Goal: Information Seeking & Learning: Understand process/instructions

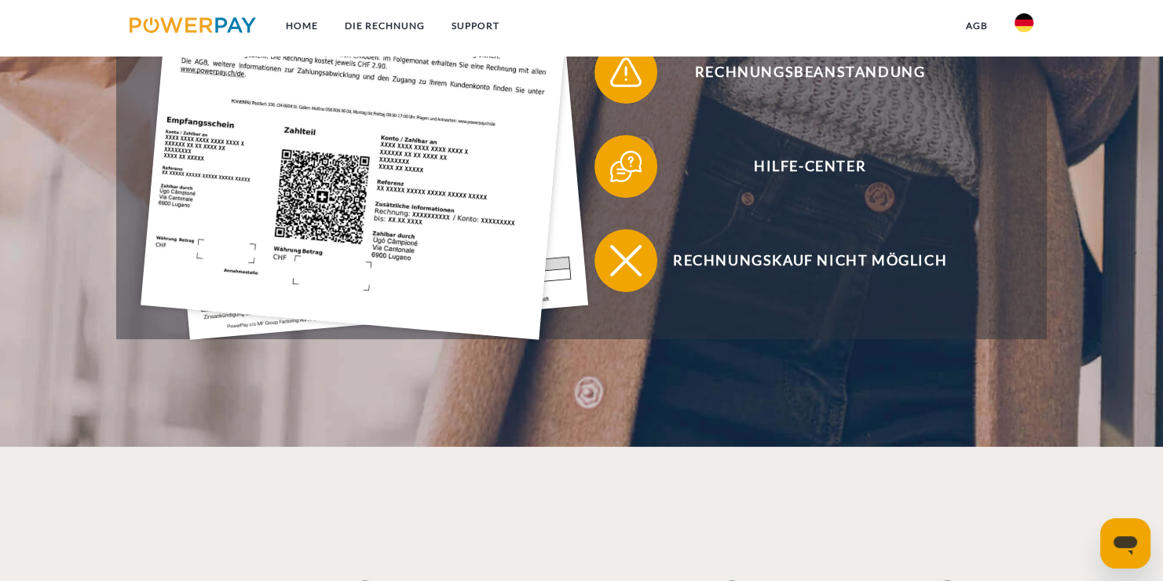
scroll to position [550, 0]
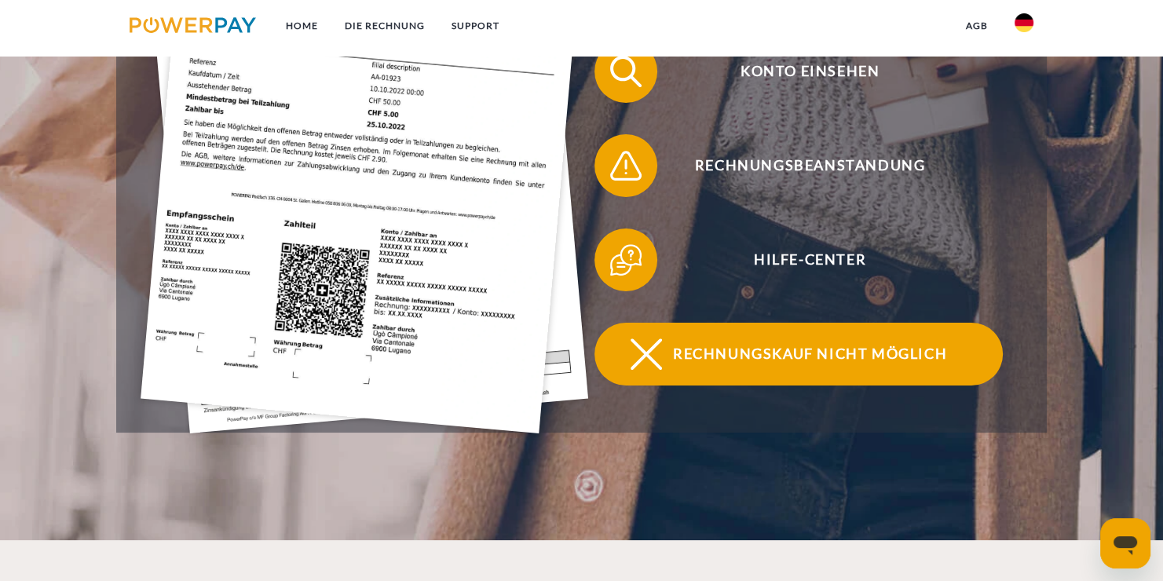
click at [734, 364] on span "Rechnungskauf nicht möglich" at bounding box center [809, 354] width 385 height 63
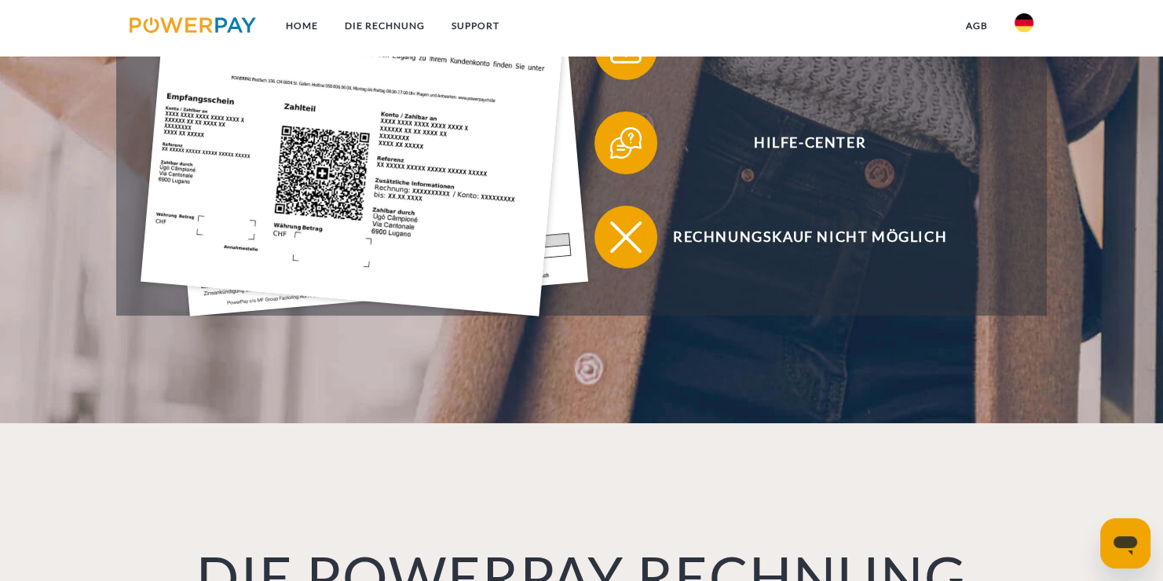
scroll to position [864, 0]
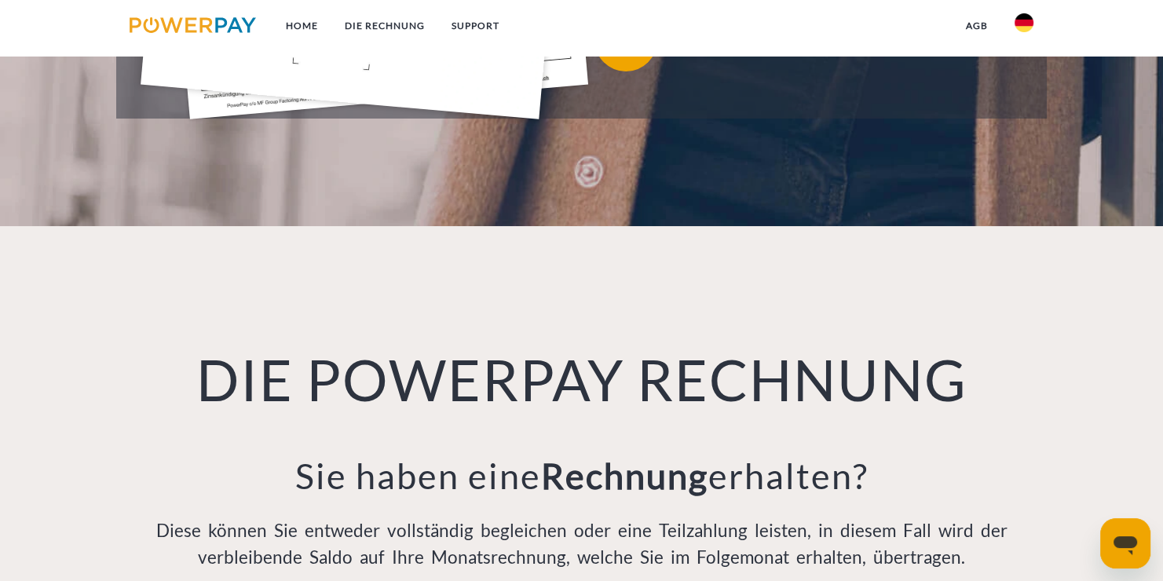
click at [195, 294] on div "DIE POWERPAY RECHNUNG Sie haben eine Rechnung erhalten? Diese können Sie entwed…" at bounding box center [581, 418] width 931 height 384
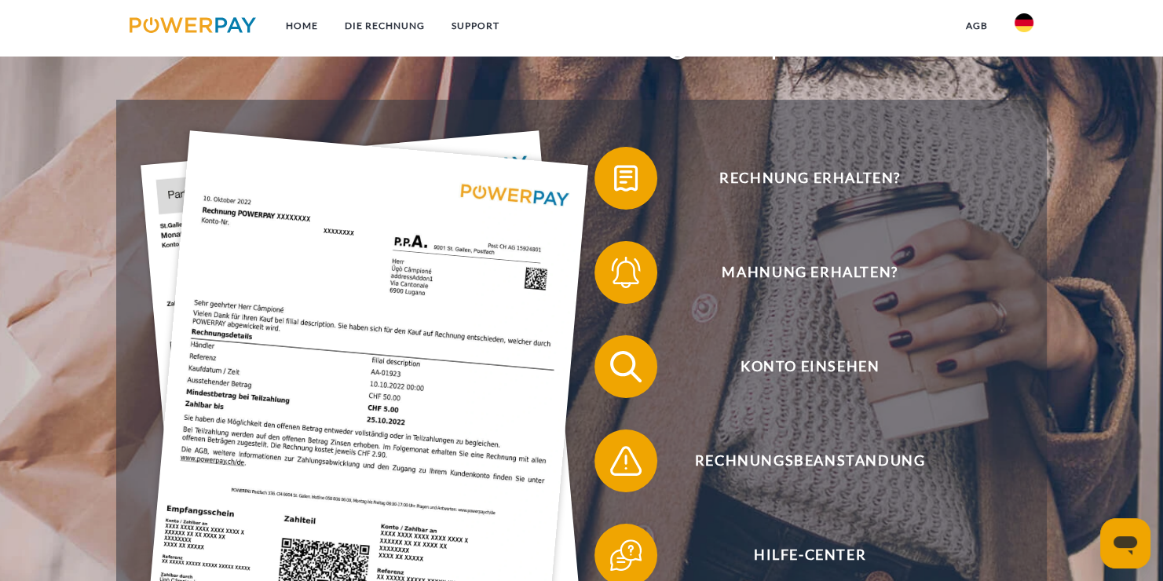
scroll to position [236, 0]
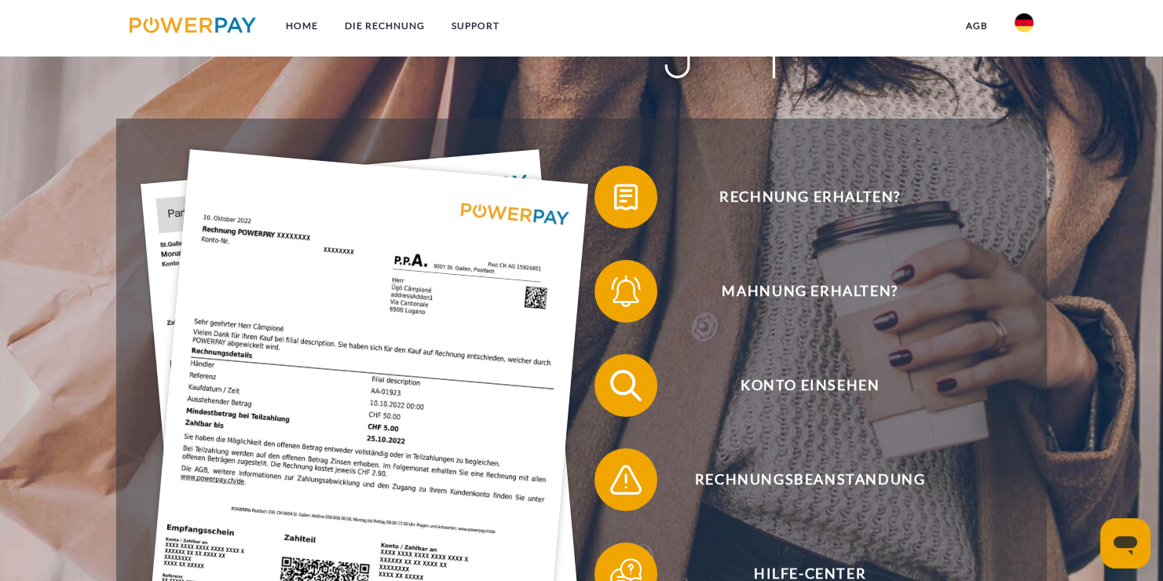
click at [100, 258] on header "Home DIE RECHNUNG SUPPORT" at bounding box center [581, 309] width 1163 height 1090
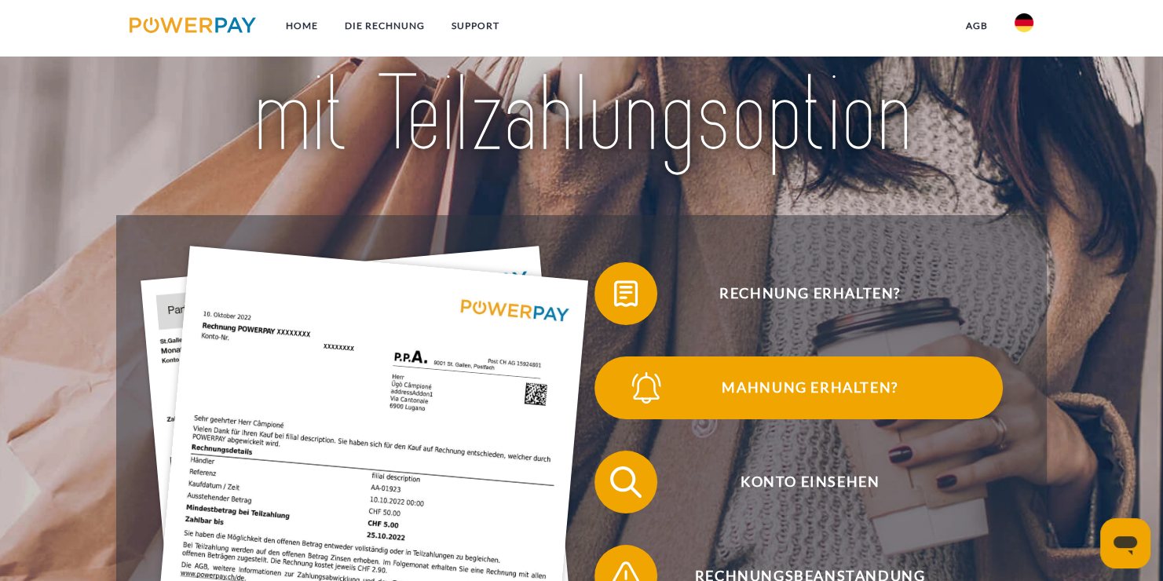
scroll to position [314, 0]
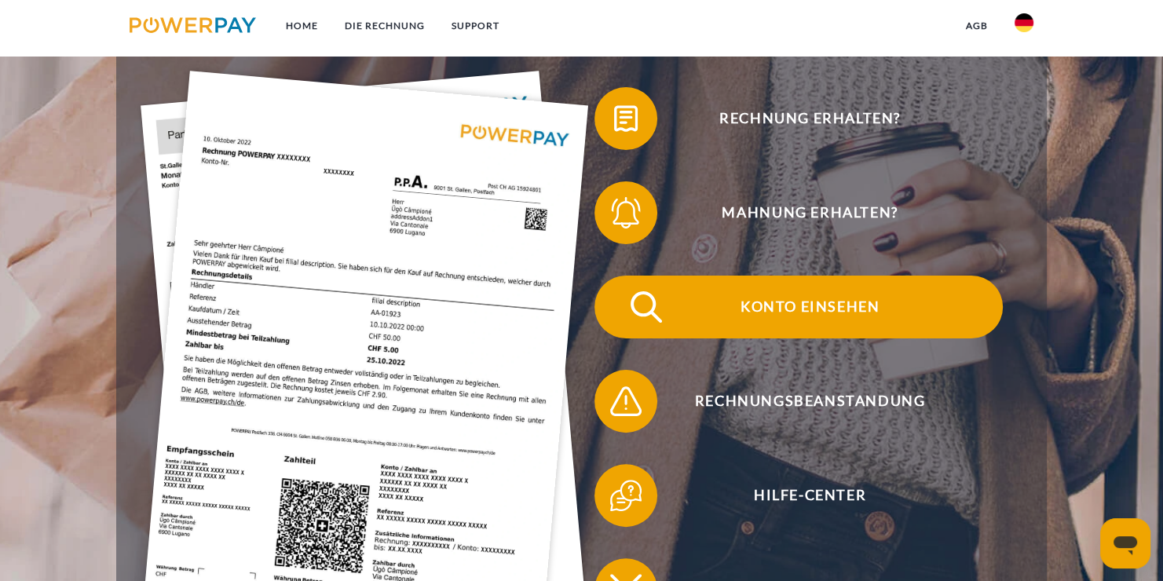
click at [823, 297] on span "Konto einsehen" at bounding box center [809, 307] width 385 height 63
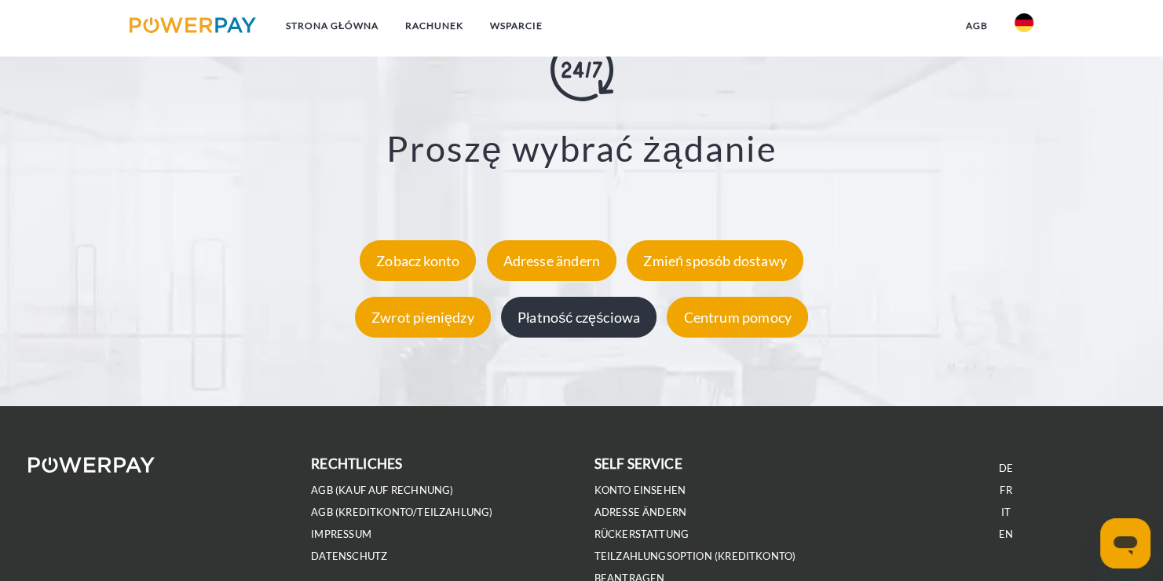
scroll to position [2838, 0]
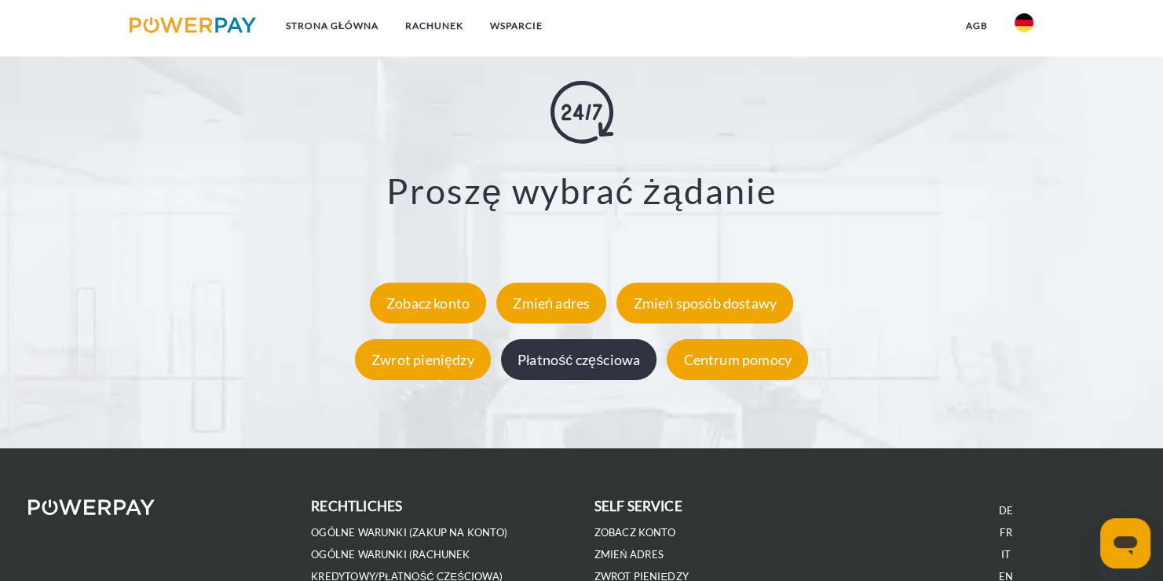
click at [578, 376] on div "Płatność częściowa" at bounding box center [578, 359] width 155 height 41
